Goal: Check status: Check status

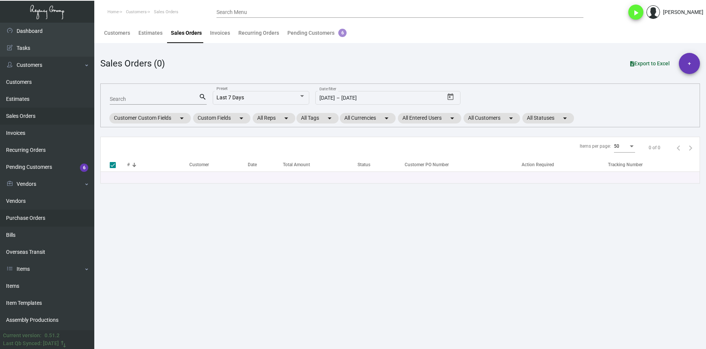
click at [59, 219] on link "Purchase Orders" at bounding box center [47, 217] width 94 height 17
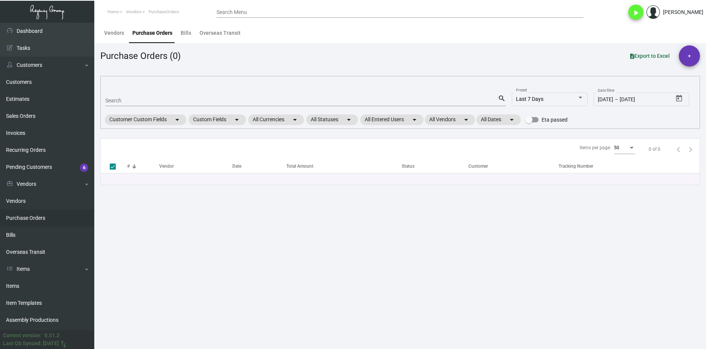
drag, startPoint x: 137, startPoint y: 94, endPoint x: 138, endPoint y: 98, distance: 4.2
click at [137, 94] on div "Search" at bounding box center [301, 100] width 393 height 12
click at [139, 100] on input "Search" at bounding box center [301, 101] width 393 height 6
paste input "102344"
type input "102344"
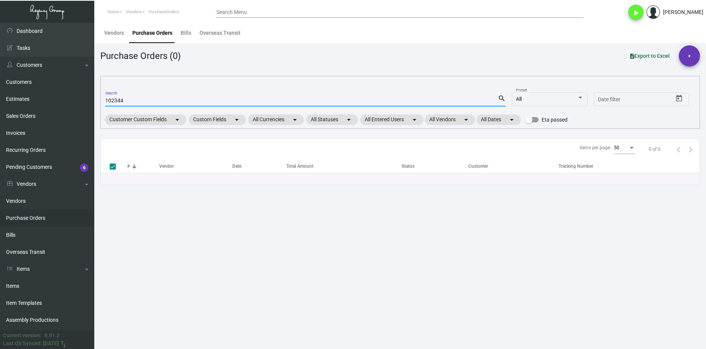
checkbox input "false"
type input "102344"
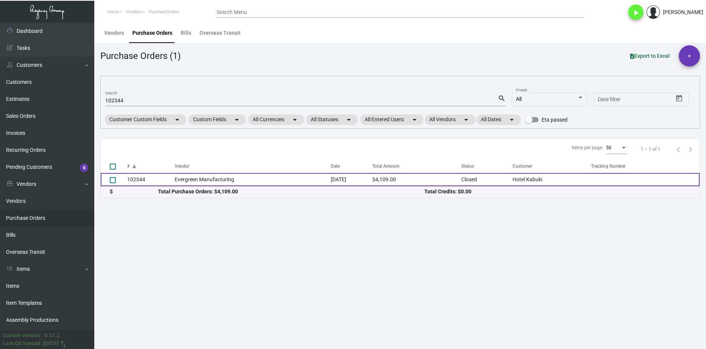
click at [137, 179] on td "102344" at bounding box center [151, 179] width 48 height 13
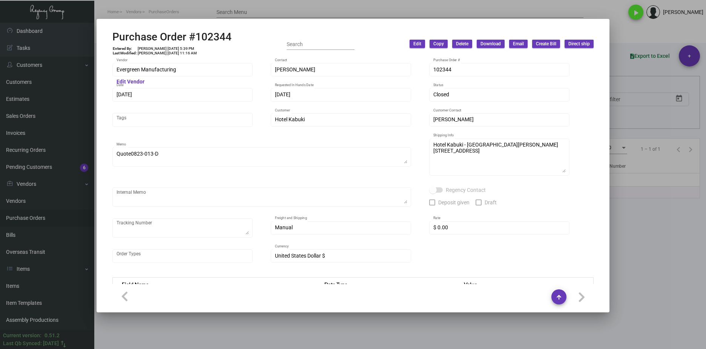
drag, startPoint x: 510, startPoint y: 324, endPoint x: 421, endPoint y: 267, distance: 106.5
click at [510, 324] on div at bounding box center [353, 174] width 706 height 349
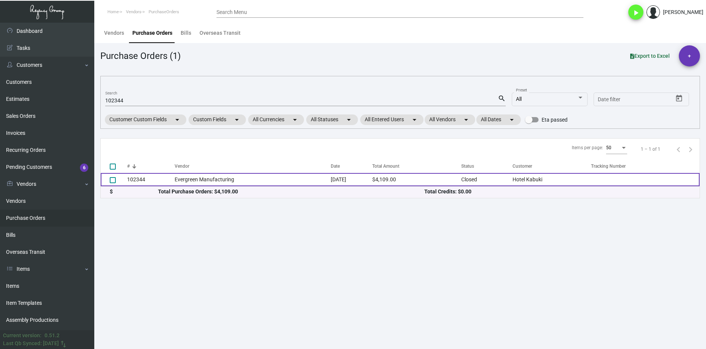
click at [225, 181] on td "Evergreen Manufacturing" at bounding box center [253, 179] width 156 height 13
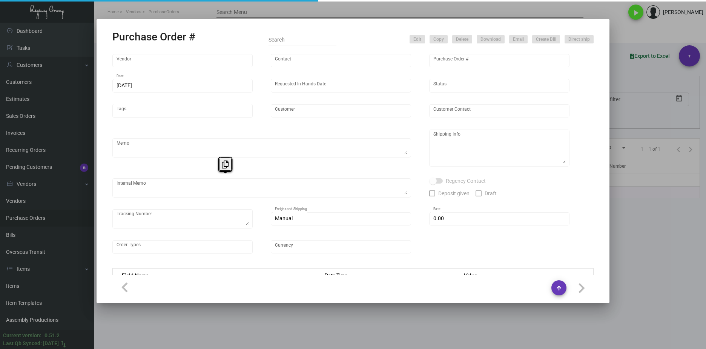
type input "Evergreen Manufacturing"
type input "Tori Loosen"
type input "102344"
type input "11/21/2023"
type input "12/21/2023"
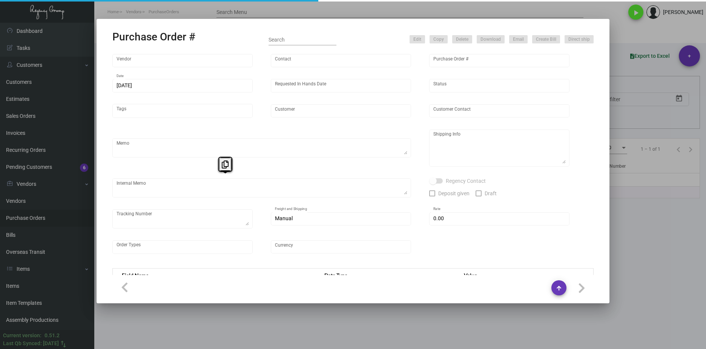
type input "Hotel Kabuki"
type input "Jason Guan"
type textarea "Quote0823-013-D"
type textarea "Hotel Kabuki - Kayla Ewing 1625 Post Street, San Francisco, CA, 94115 US"
type input "$ 0.00"
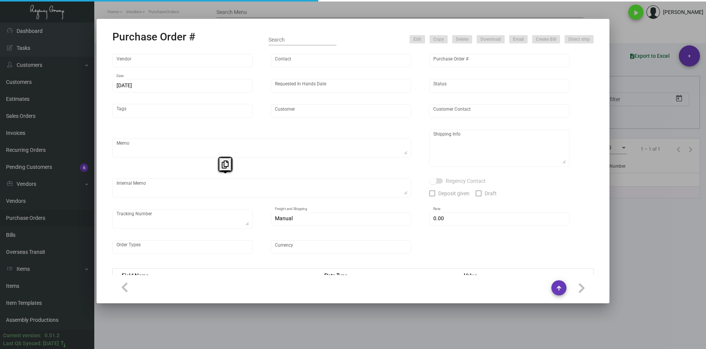
type input "United States Dollar $"
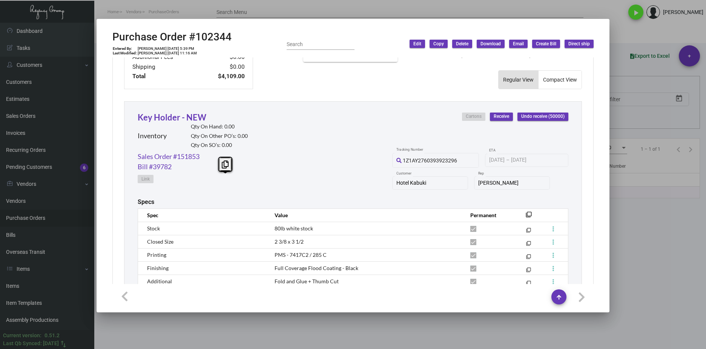
scroll to position [381, 0]
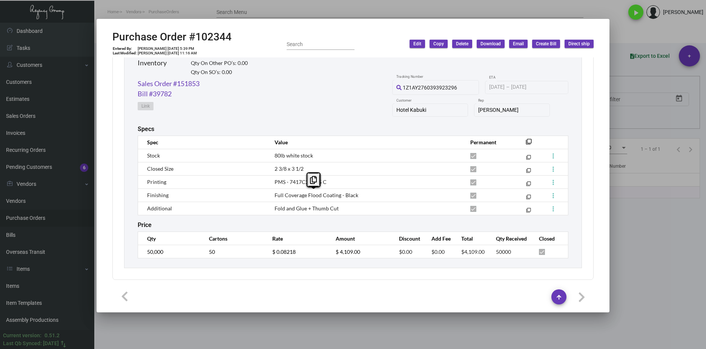
drag, startPoint x: 356, startPoint y: 193, endPoint x: 272, endPoint y: 190, distance: 84.5
click at [272, 190] on td "Full Coverage Flood Coating - Black" at bounding box center [365, 194] width 196 height 13
drag, startPoint x: 272, startPoint y: 190, endPoint x: 371, endPoint y: 188, distance: 99.2
click at [371, 188] on td "PMS - 7417C2 / 285 C" at bounding box center [365, 181] width 196 height 13
